Goal: Information Seeking & Learning: Find specific page/section

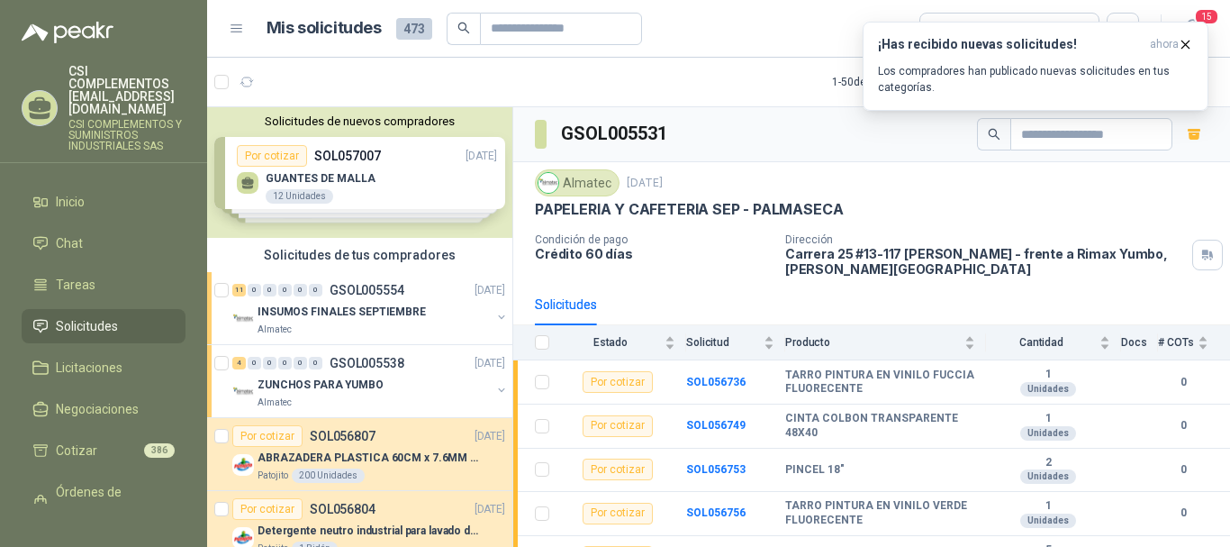
scroll to position [26, 0]
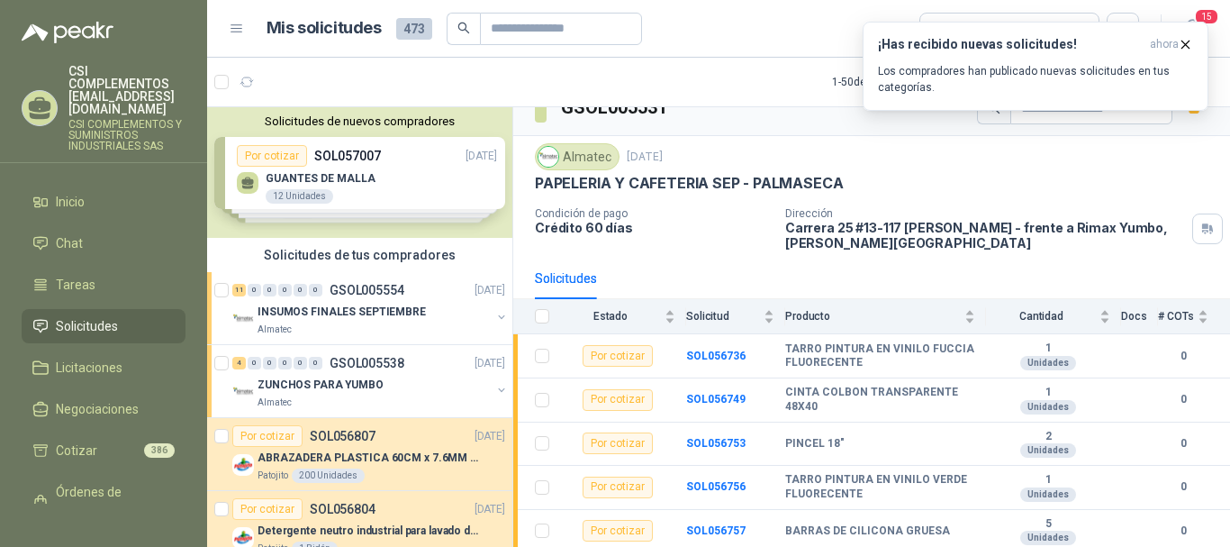
click at [114, 316] on span "Solicitudes" at bounding box center [87, 326] width 62 height 20
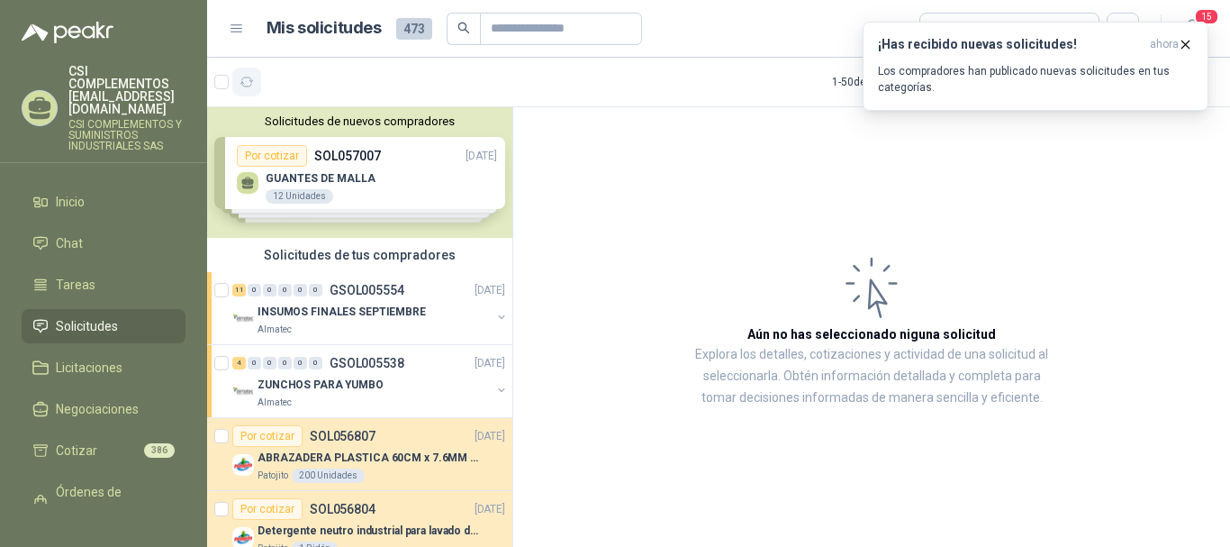
click at [248, 83] on icon "button" at bounding box center [247, 82] width 15 height 15
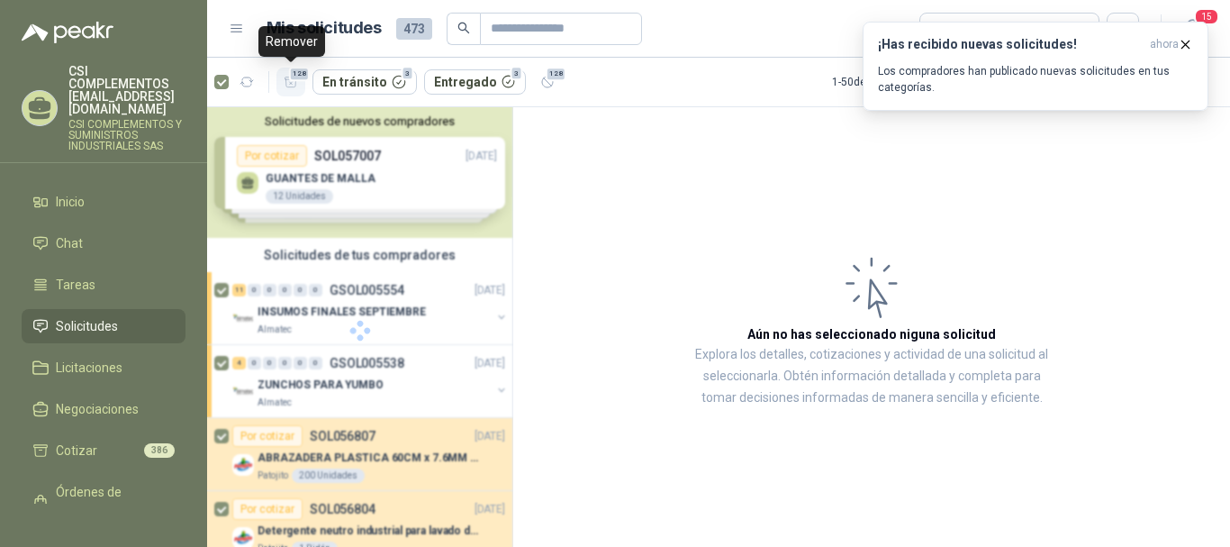
click at [300, 81] on button "128" at bounding box center [290, 82] width 29 height 29
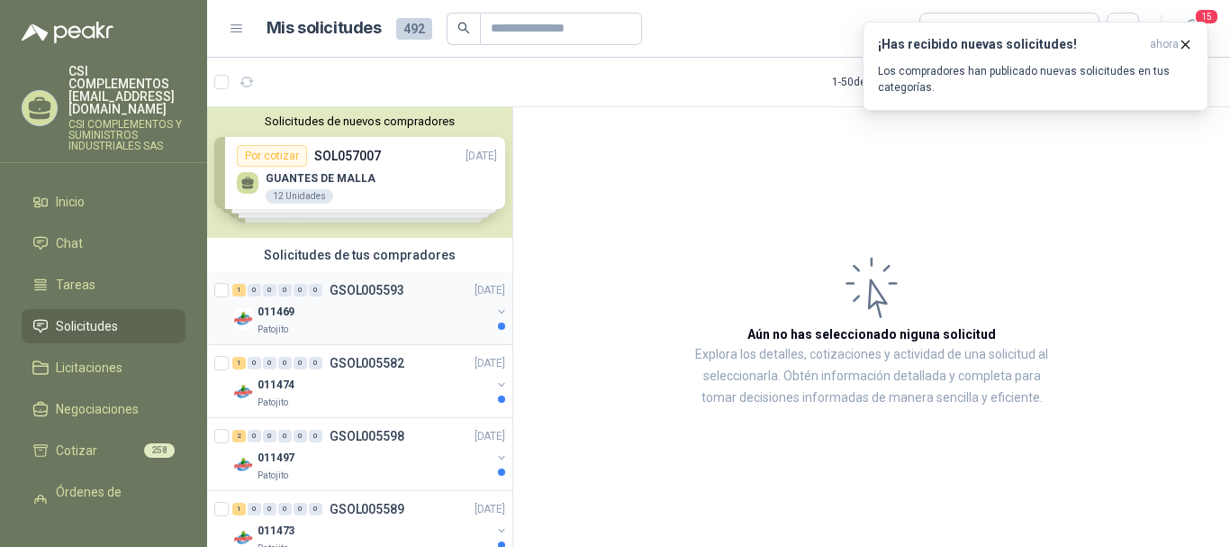
click at [363, 310] on div "011469" at bounding box center [374, 312] width 233 height 22
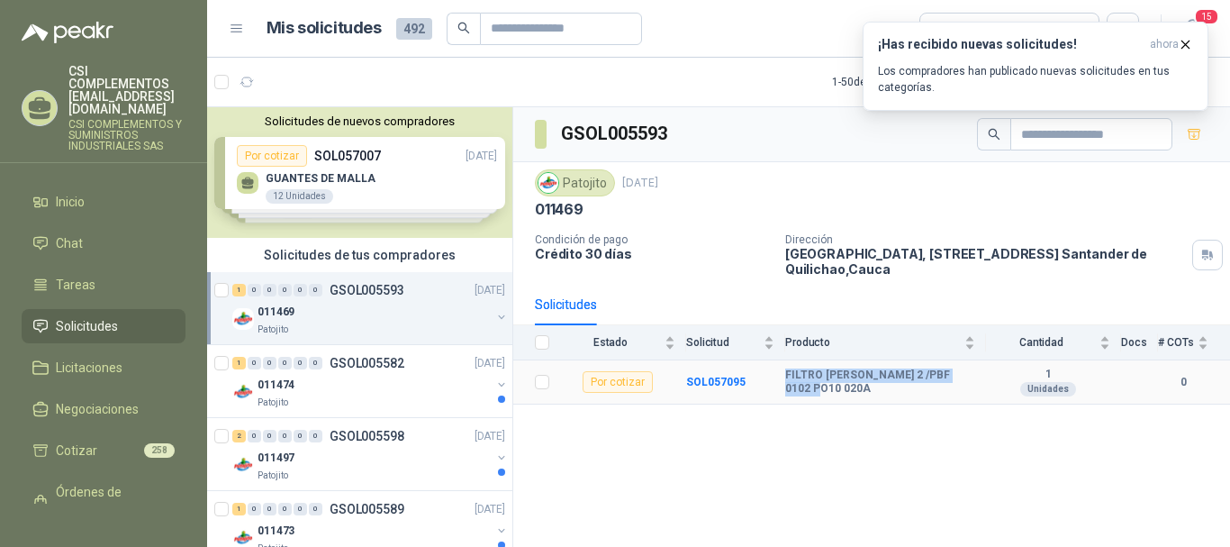
drag, startPoint x: 785, startPoint y: 368, endPoint x: 821, endPoint y: 387, distance: 40.7
click at [821, 387] on b "FILTRO [PERSON_NAME] 2 /PBF 0102 PO10 020A" at bounding box center [880, 382] width 190 height 28
copy b "FILTRO [PERSON_NAME] 2 /PBF 0102 PO10 020A"
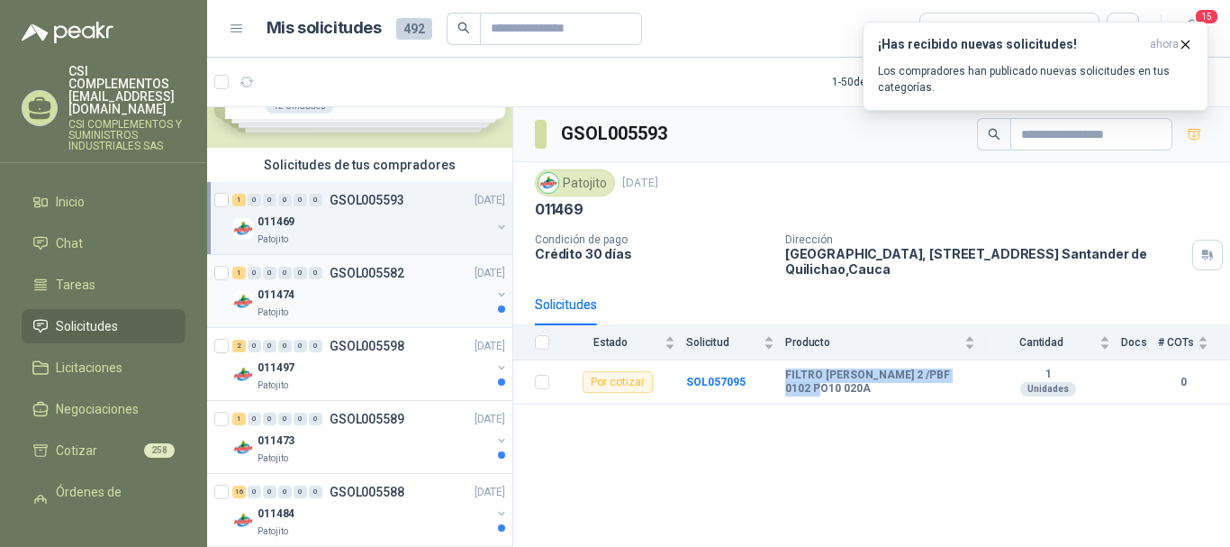
click at [335, 299] on div "011474" at bounding box center [374, 295] width 233 height 22
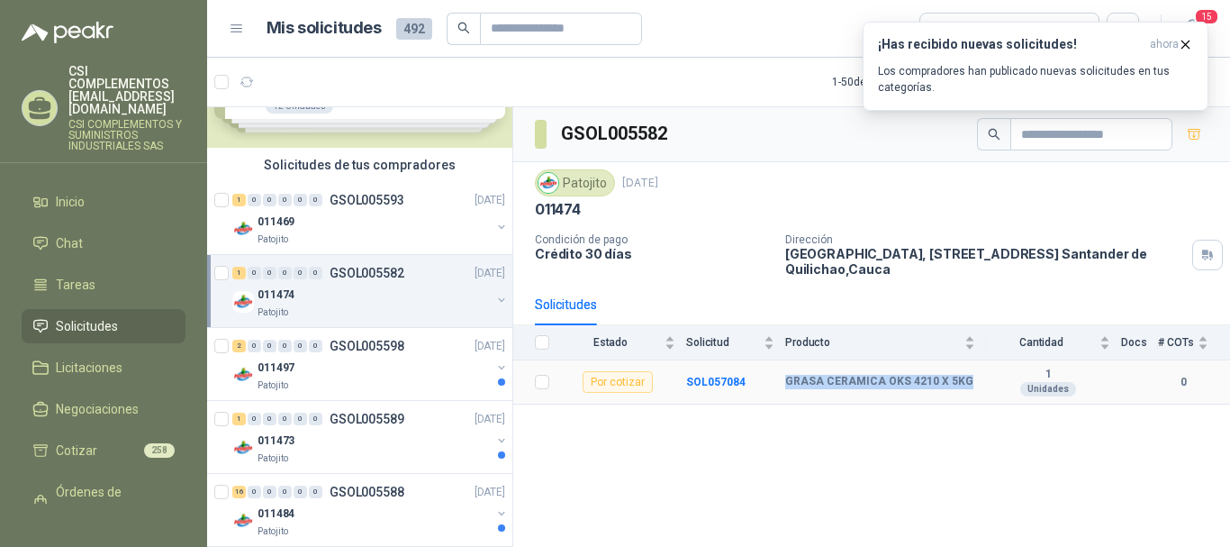
drag, startPoint x: 783, startPoint y: 382, endPoint x: 975, endPoint y: 385, distance: 191.8
click at [975, 385] on tr "Por cotizar SOL057084 GRASA CERAMICA OKS 4210 X 5KG 1 Unidades 0" at bounding box center [871, 382] width 717 height 44
copy tr "GRASA CERAMICA OKS 4210 X 5KG"
click at [279, 370] on p "011497" at bounding box center [276, 367] width 37 height 17
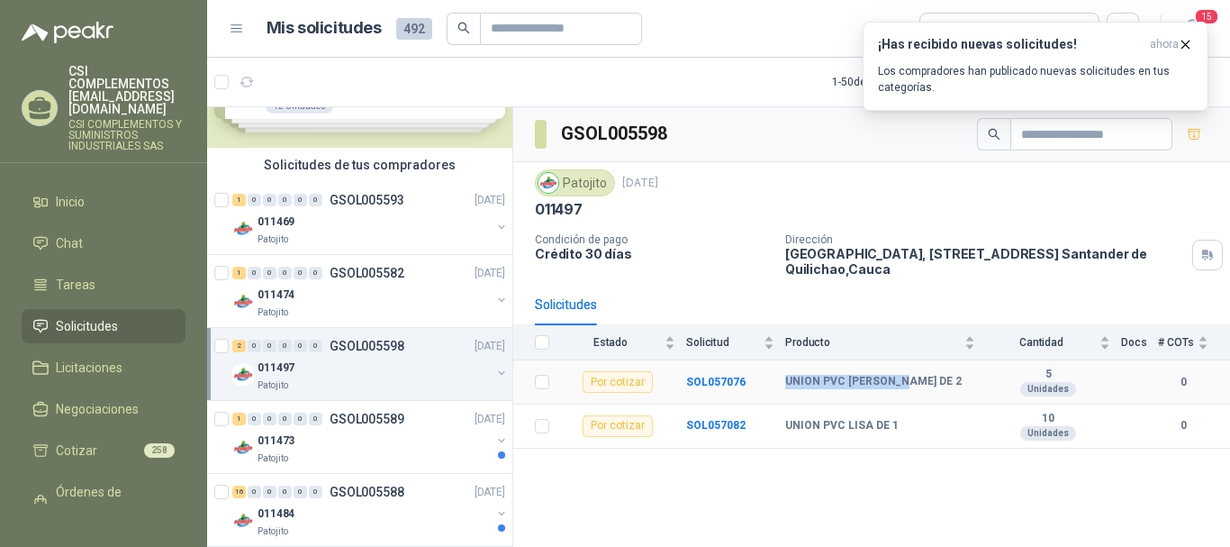
drag, startPoint x: 785, startPoint y: 386, endPoint x: 901, endPoint y: 382, distance: 115.4
click at [901, 382] on div "UNION PVC [PERSON_NAME] DE 2" at bounding box center [880, 382] width 190 height 14
copy b "UNION PVC [PERSON_NAME] DE 2"
drag, startPoint x: 786, startPoint y: 423, endPoint x: 900, endPoint y: 424, distance: 113.5
click at [900, 424] on div "UNION PVC LISA DE 1" at bounding box center [880, 426] width 190 height 14
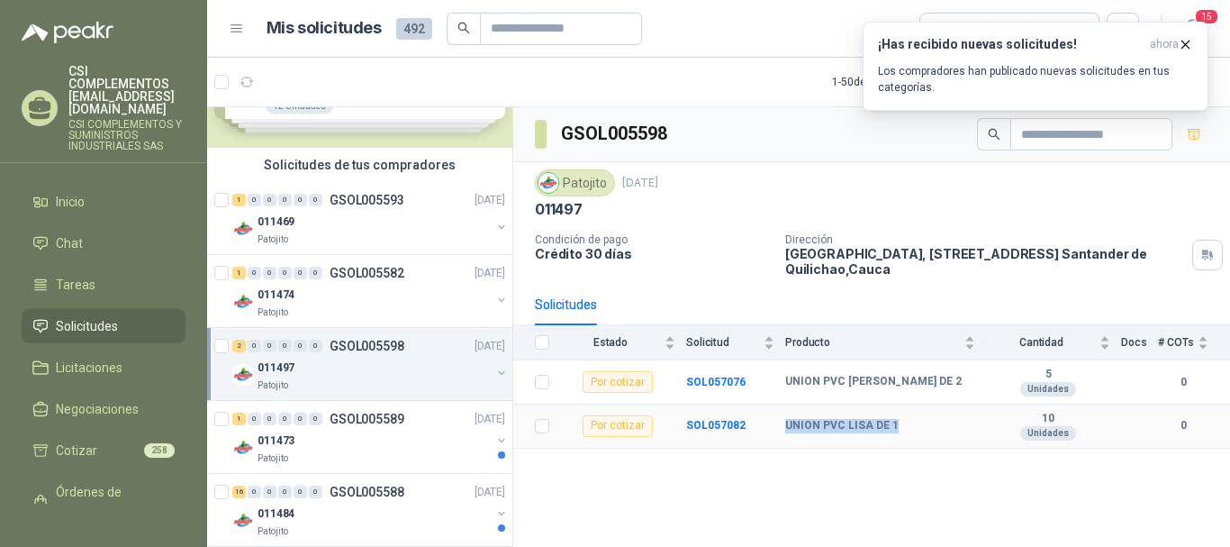
copy b "UNION PVC LISA DE 1"
click at [322, 442] on div "011473" at bounding box center [374, 441] width 233 height 22
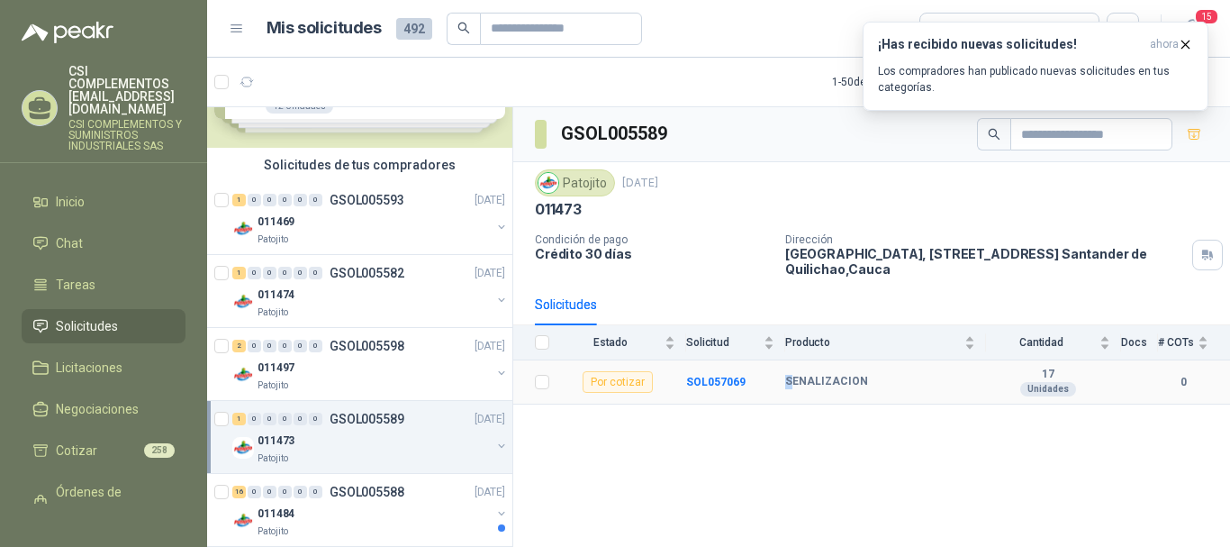
click at [791, 378] on b "SENALIZACION" at bounding box center [826, 382] width 83 height 14
click at [720, 388] on td "SOL057069" at bounding box center [735, 382] width 99 height 44
click at [728, 384] on b "SOL057069" at bounding box center [715, 382] width 59 height 13
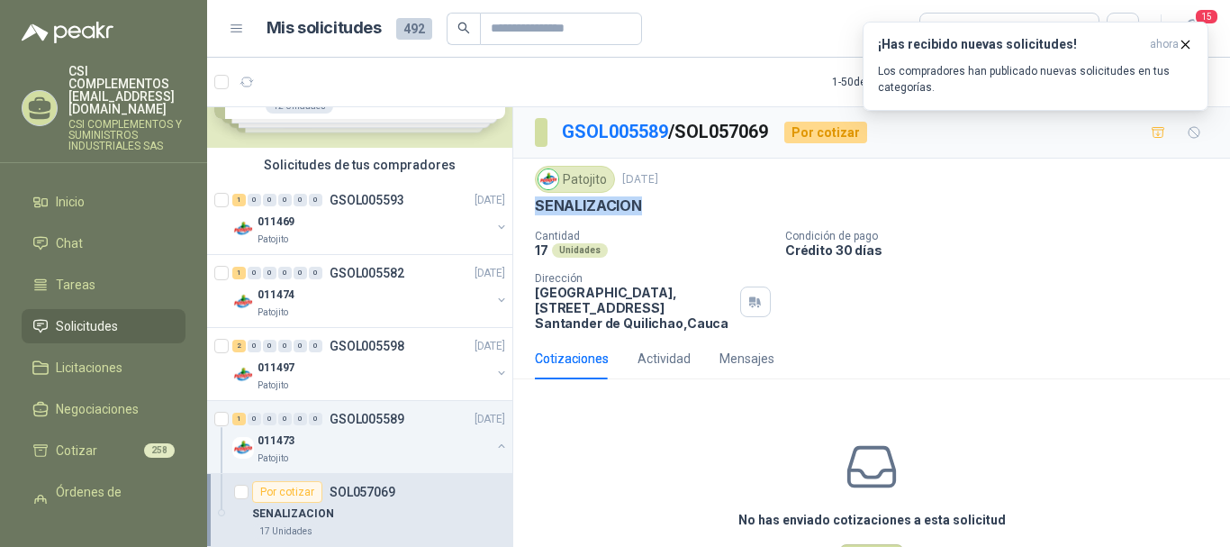
drag, startPoint x: 531, startPoint y: 205, endPoint x: 650, endPoint y: 213, distance: 119.1
click at [650, 213] on div "Patojito [DATE] SENALIZACION Cantidad 17 Unidades Condición de pago Crédito 30 …" at bounding box center [871, 247] width 717 height 179
copy p "SENALIZACION"
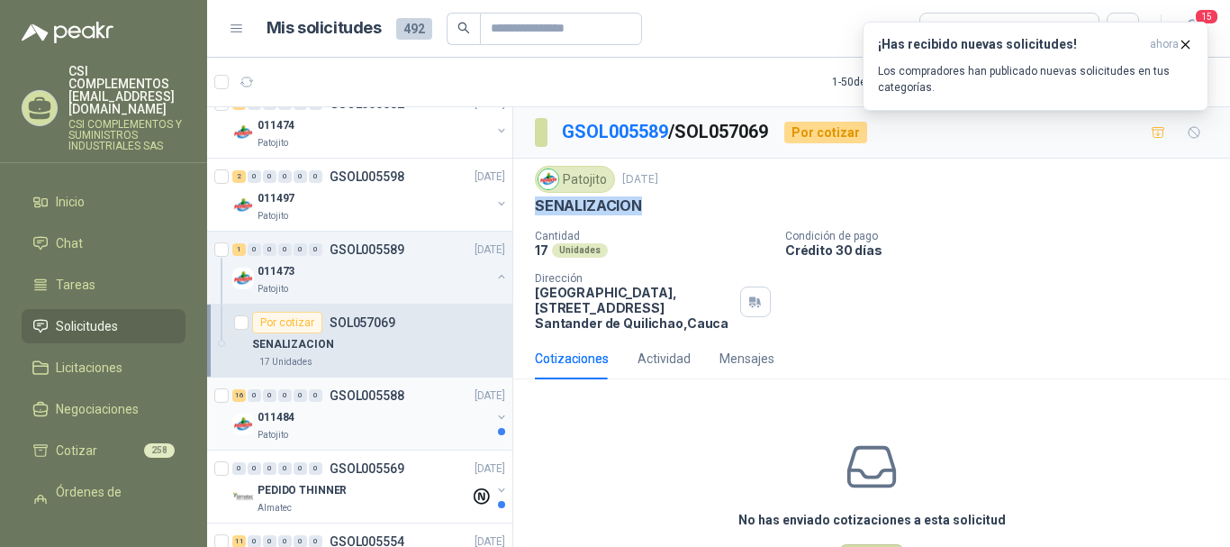
scroll to position [360, 0]
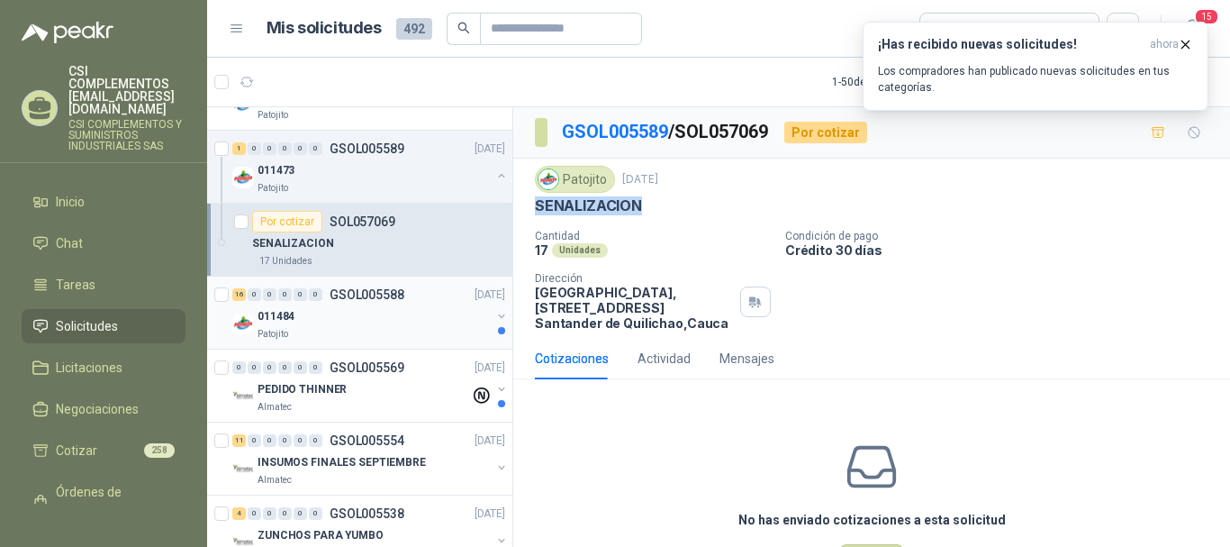
click at [342, 319] on div "011484" at bounding box center [374, 316] width 233 height 22
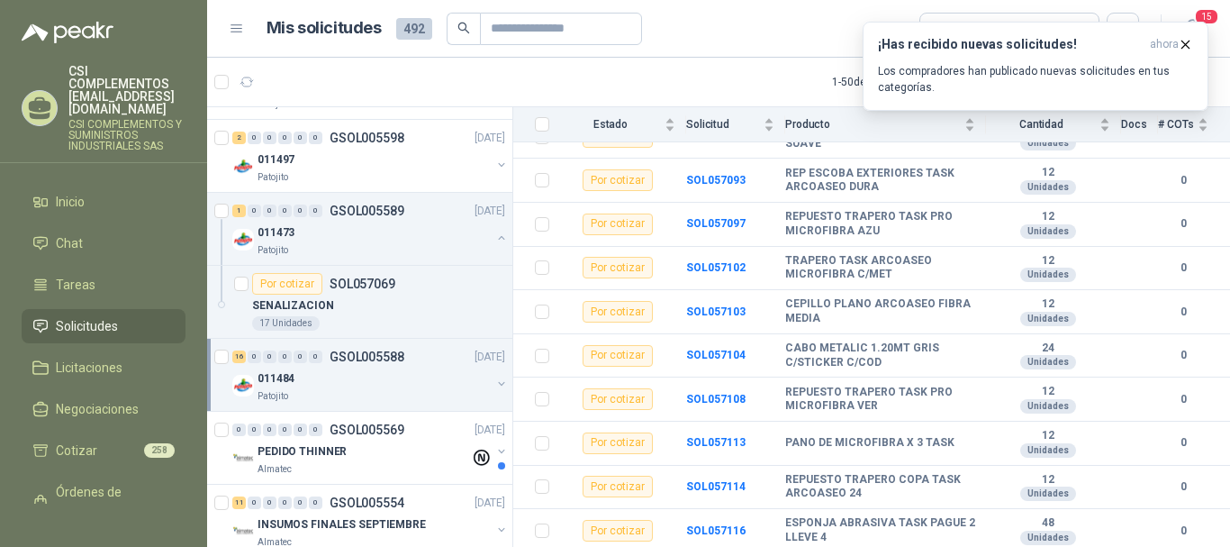
scroll to position [270, 0]
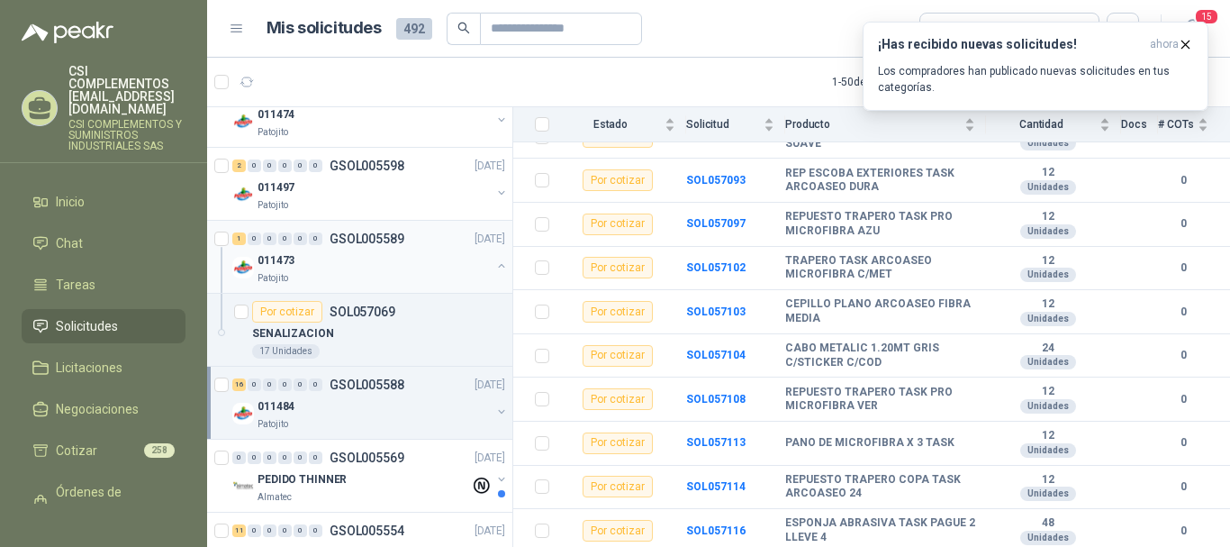
click at [330, 255] on div "011473" at bounding box center [374, 260] width 233 height 22
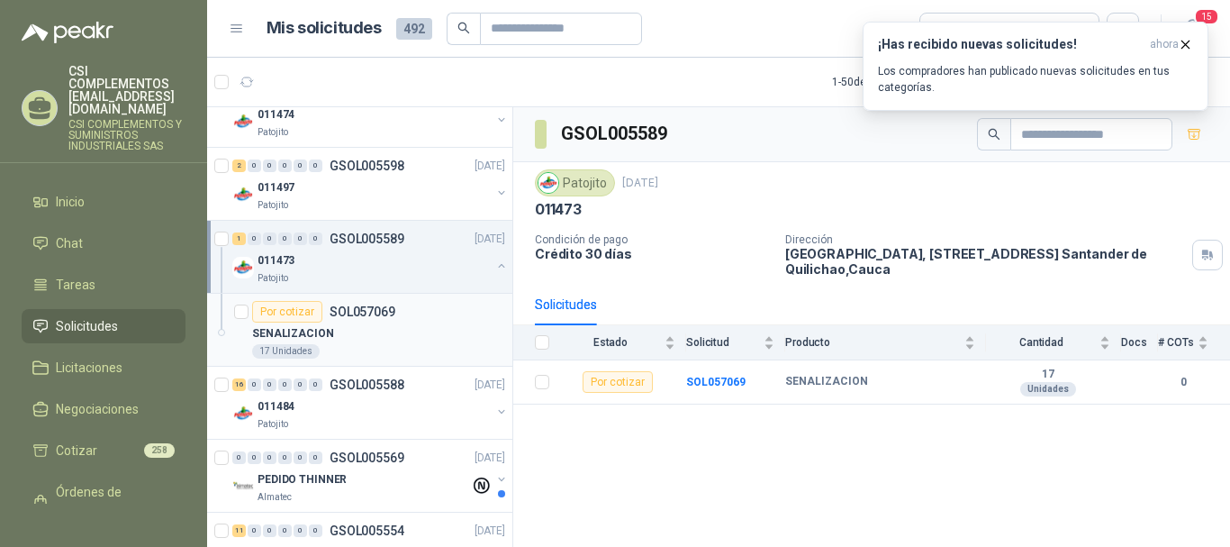
click at [335, 330] on div "SENALIZACION" at bounding box center [378, 333] width 253 height 22
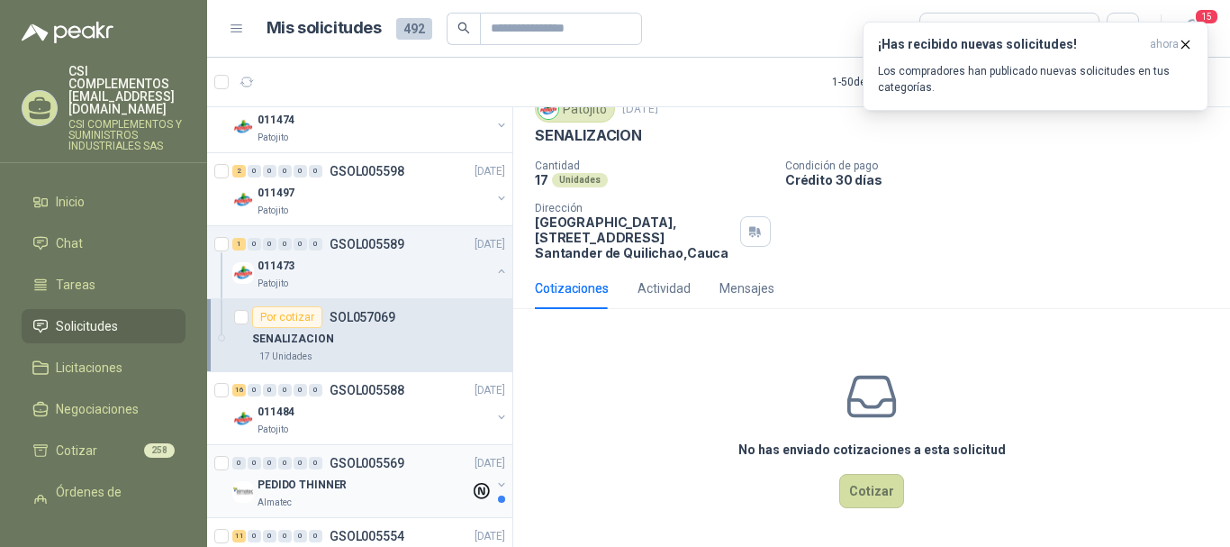
scroll to position [270, 0]
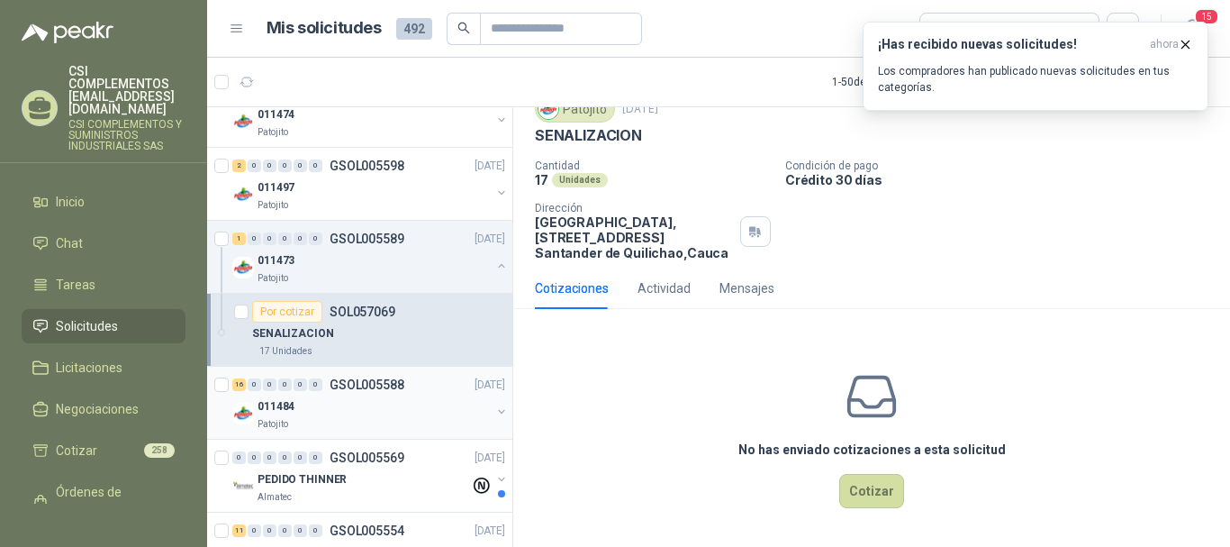
click at [341, 404] on div "011484" at bounding box center [374, 406] width 233 height 22
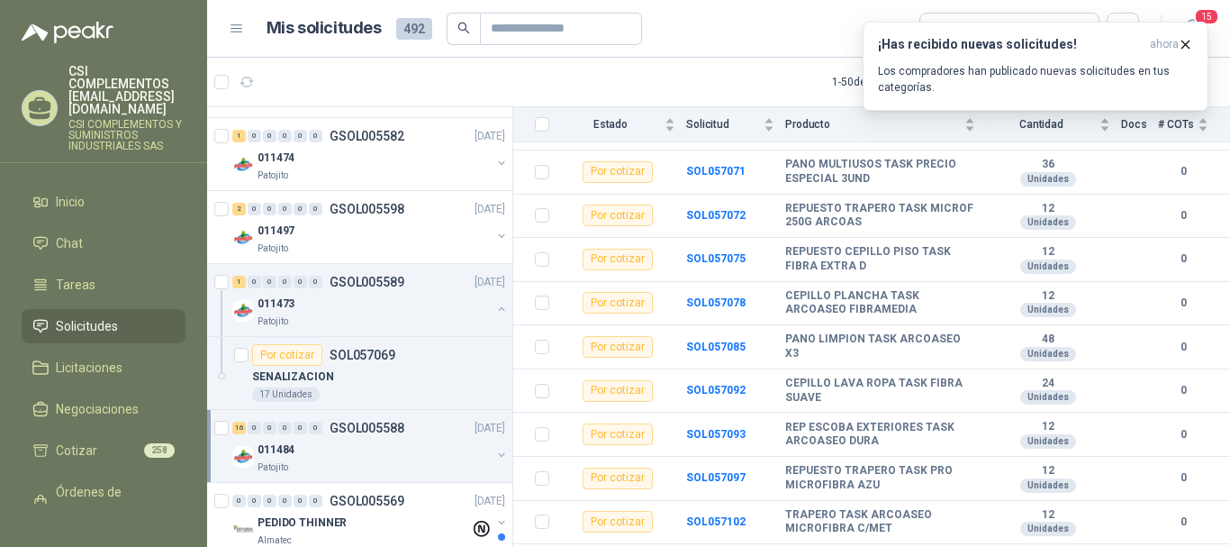
scroll to position [270, 0]
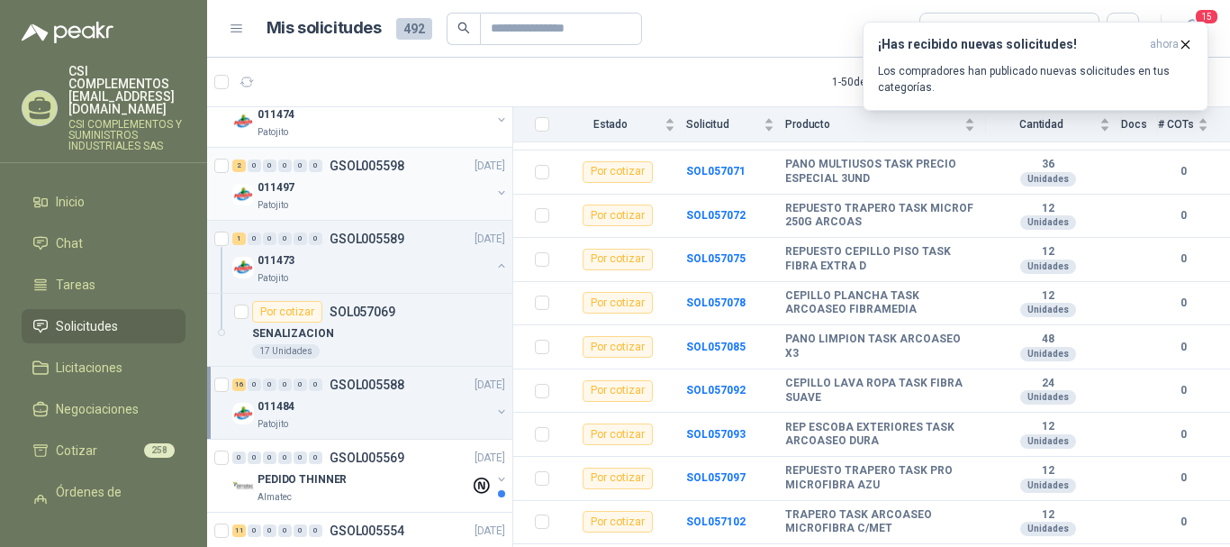
click at [371, 183] on div "011497" at bounding box center [374, 187] width 233 height 22
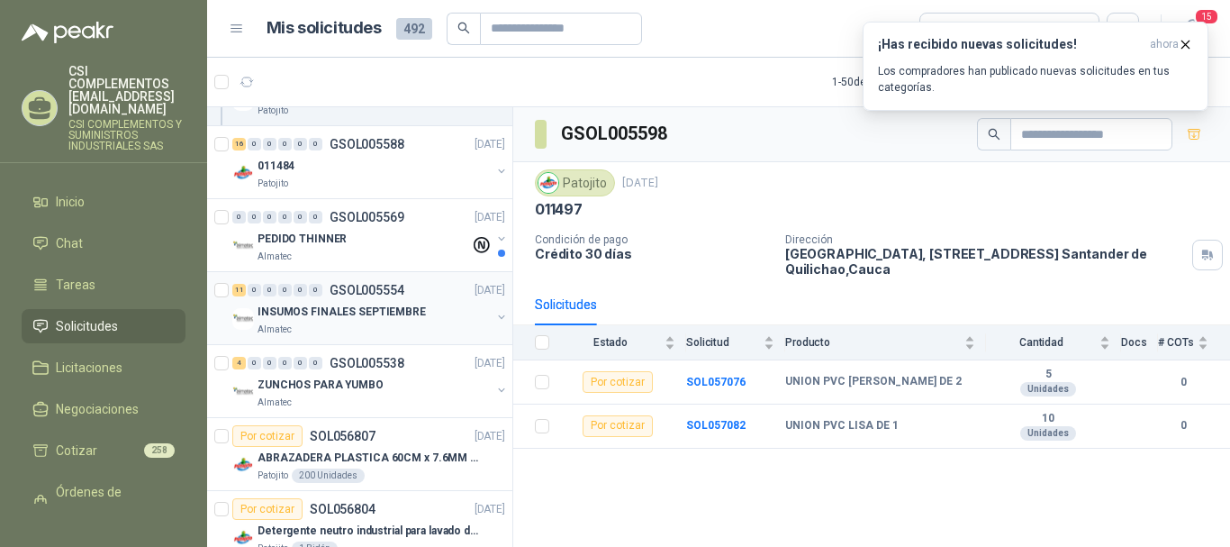
scroll to position [540, 0]
